Goal: Task Accomplishment & Management: Complete application form

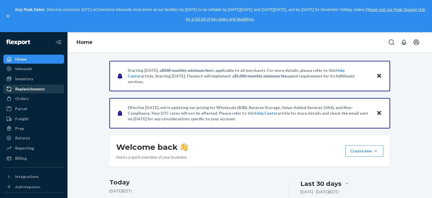
click at [32, 91] on div "Replenishments" at bounding box center [30, 89] width 30 height 6
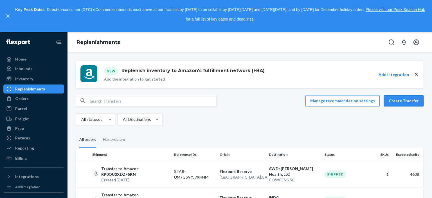
click at [405, 99] on button "Create Transfer" at bounding box center [404, 100] width 40 height 11
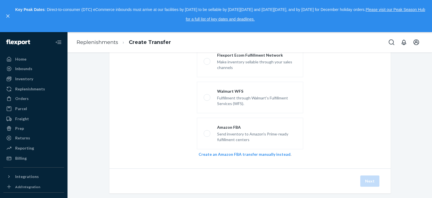
scroll to position [49, 0]
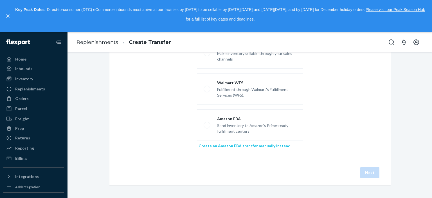
click at [255, 147] on link "Create an Amazon FBA transfer manually instead" at bounding box center [245, 145] width 92 height 5
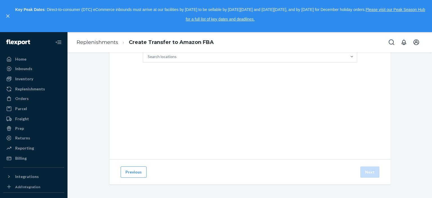
scroll to position [0, 0]
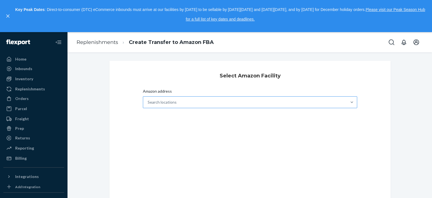
click at [175, 102] on div "Search locations" at bounding box center [245, 102] width 204 height 11
click at [148, 102] on input "Amazon address Search locations" at bounding box center [148, 102] width 1 height 6
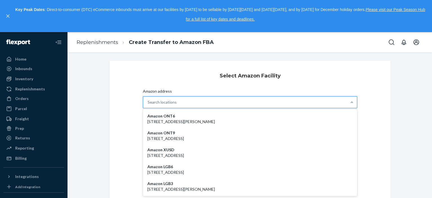
paste input "IUSR"
type input "I"
type input "cow"
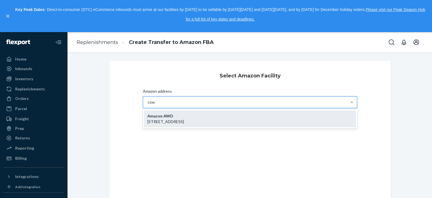
click at [194, 117] on div "Amazon AWD [STREET_ADDRESS]" at bounding box center [250, 118] width 212 height 17
click at [155, 105] on input "cow" at bounding box center [152, 102] width 8 height 6
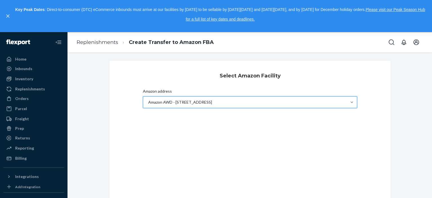
scroll to position [46, 0]
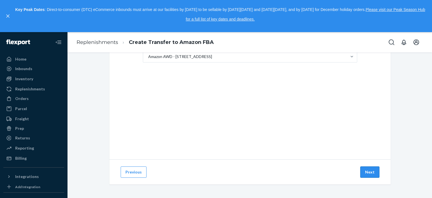
click at [369, 172] on button "Next" at bounding box center [370, 171] width 19 height 11
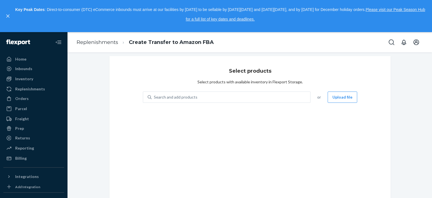
scroll to position [5, 0]
click at [234, 99] on div "Search and add products" at bounding box center [231, 97] width 159 height 10
click at [155, 99] on input "0 results available. Use Up and Down to choose options, press Enter to select t…" at bounding box center [154, 98] width 1 height 6
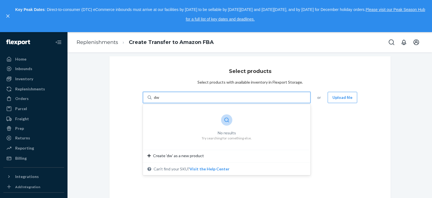
click at [225, 123] on div at bounding box center [226, 119] width 11 height 11
click at [160, 100] on input "dw" at bounding box center [157, 98] width 6 height 6
type input "d"
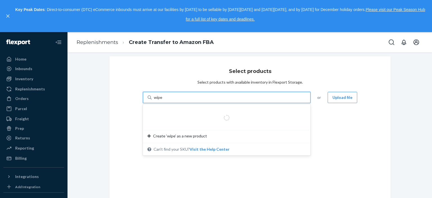
type input "wipe"
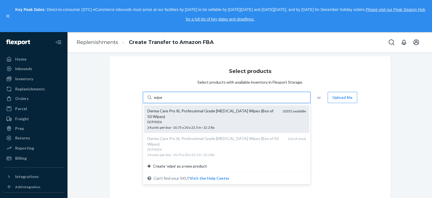
click at [180, 119] on div "DCP3026" at bounding box center [213, 121] width 131 height 5
click at [163, 100] on input "wipe" at bounding box center [158, 98] width 9 height 6
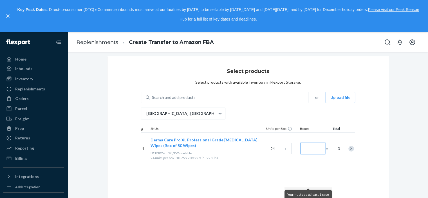
click at [304, 149] on input "Number of boxes" at bounding box center [313, 148] width 25 height 11
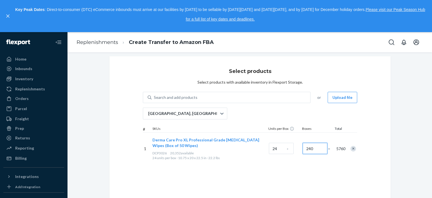
type input "240"
click at [318, 173] on div "Select products Select products with available inventory in Flexport Storage. S…" at bounding box center [251, 128] width 282 height 144
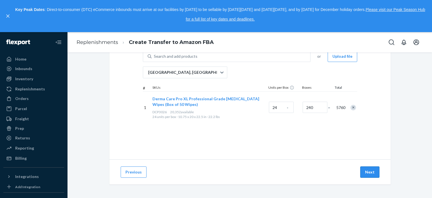
click at [366, 171] on button "Next" at bounding box center [370, 171] width 19 height 11
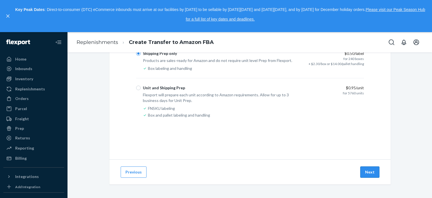
click at [370, 171] on button "Next" at bounding box center [370, 171] width 19 height 11
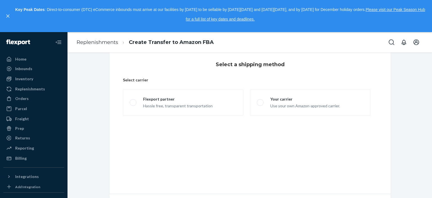
scroll to position [0, 0]
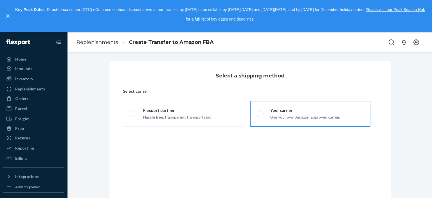
click at [259, 114] on span at bounding box center [260, 113] width 7 height 7
click at [259, 114] on input "Your carrier Use your own Amazon-approved carrier." at bounding box center [259, 114] width 4 height 4
radio input "true"
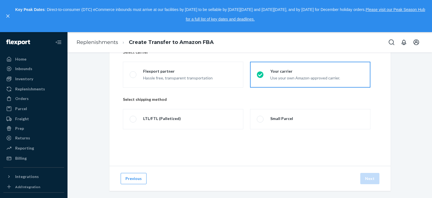
scroll to position [46, 0]
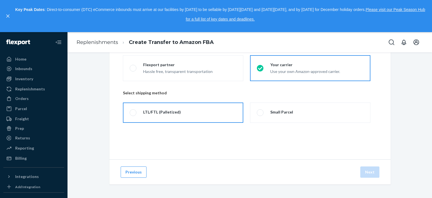
click at [130, 114] on span at bounding box center [133, 112] width 7 height 7
click at [130, 114] on input "LTL/FTL (Palletized)" at bounding box center [132, 113] width 4 height 4
radio input "true"
click at [372, 172] on button "Next" at bounding box center [370, 171] width 19 height 11
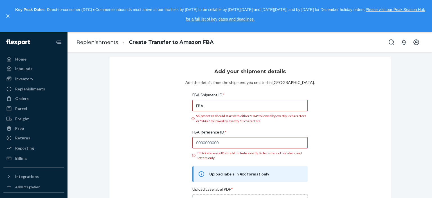
scroll to position [3, 0]
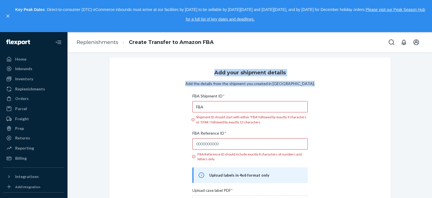
drag, startPoint x: 161, startPoint y: 62, endPoint x: 143, endPoint y: 10, distance: 54.8
click at [143, 10] on body "Home Inbounds Shipping Plans Problems Inventory Products Replenishments Orders …" at bounding box center [216, 99] width 432 height 198
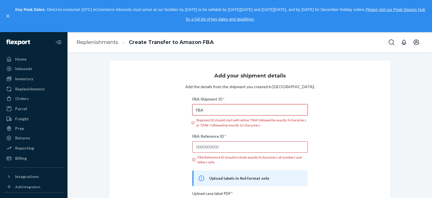
click at [219, 110] on input "FBA" at bounding box center [250, 109] width 115 height 11
type input "F"
paste input "TAR-QACYWDMSX325Q."
type input "TAR-QACYWDMSX325Q."
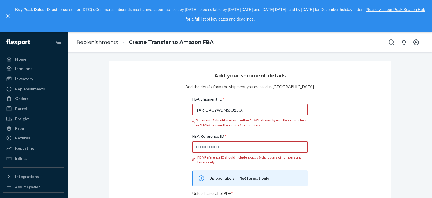
click at [220, 149] on input "FBA Reference ID * FBA Reference ID should include exactly 8 characters of numb…" at bounding box center [250, 146] width 115 height 11
paste input "86LXFQ8A"
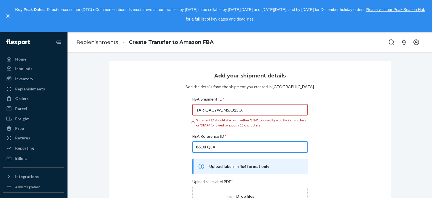
type input "86LXFQ8A"
click at [340, 149] on div "Add your shipment details Add the details from the shipment you created in Sell…" at bounding box center [251, 201] width 282 height 280
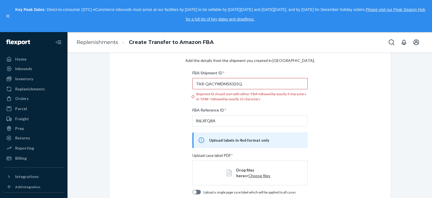
scroll to position [45, 0]
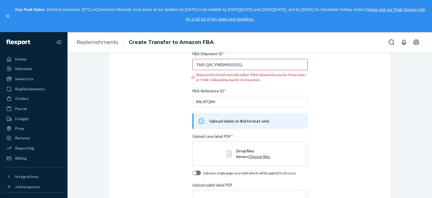
click at [249, 155] on span "Choose files" at bounding box center [260, 156] width 22 height 5
click at [249, 156] on span "Choose files" at bounding box center [260, 156] width 22 height 5
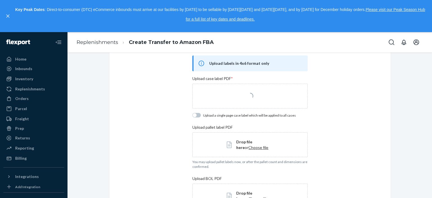
scroll to position [103, 0]
click at [249, 148] on span "Choose file" at bounding box center [259, 147] width 20 height 5
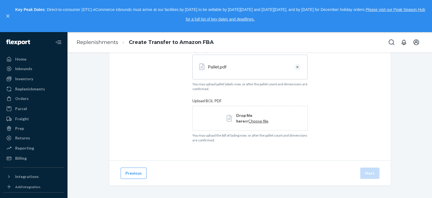
scroll to position [180, 0]
click at [249, 122] on span "Choose file" at bounding box center [259, 119] width 20 height 5
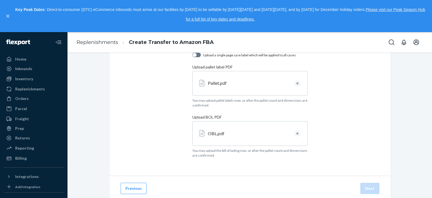
scroll to position [178, 0]
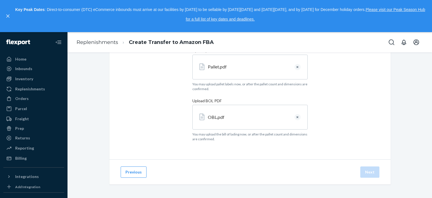
click at [365, 106] on div "Add your shipment details Add the details from the shipment you created in Sell…" at bounding box center [251, 20] width 282 height 277
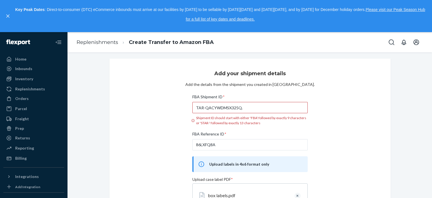
scroll to position [0, 0]
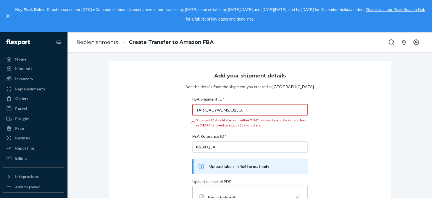
click at [202, 110] on input "TAR-QACYWDMSX325Q." at bounding box center [250, 109] width 115 height 11
drag, startPoint x: 260, startPoint y: 109, endPoint x: 163, endPoint y: 119, distance: 97.3
click at [163, 119] on div "Add your shipment details Add the details from the shipment you created in Sell…" at bounding box center [251, 199] width 282 height 277
paste input "STAR-QACYWDMSX325Q"
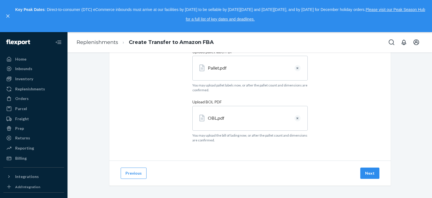
scroll to position [166, 0]
type input "STAR-QACYWDMSX325Q"
click at [369, 174] on button "Next" at bounding box center [370, 172] width 19 height 11
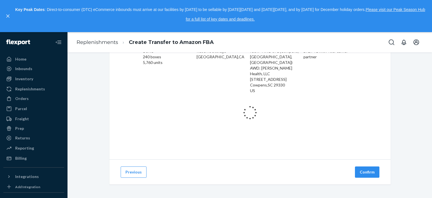
scroll to position [46, 0]
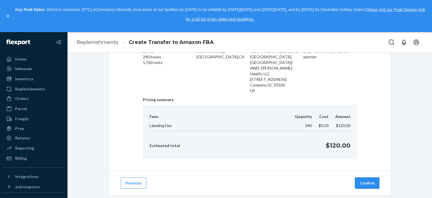
click at [365, 177] on button "Confirm" at bounding box center [367, 182] width 24 height 11
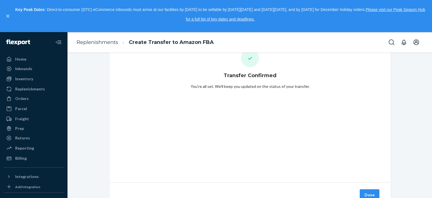
scroll to position [23, 0]
click at [369, 194] on button "Done" at bounding box center [370, 194] width 20 height 11
